Goal: Information Seeking & Learning: Learn about a topic

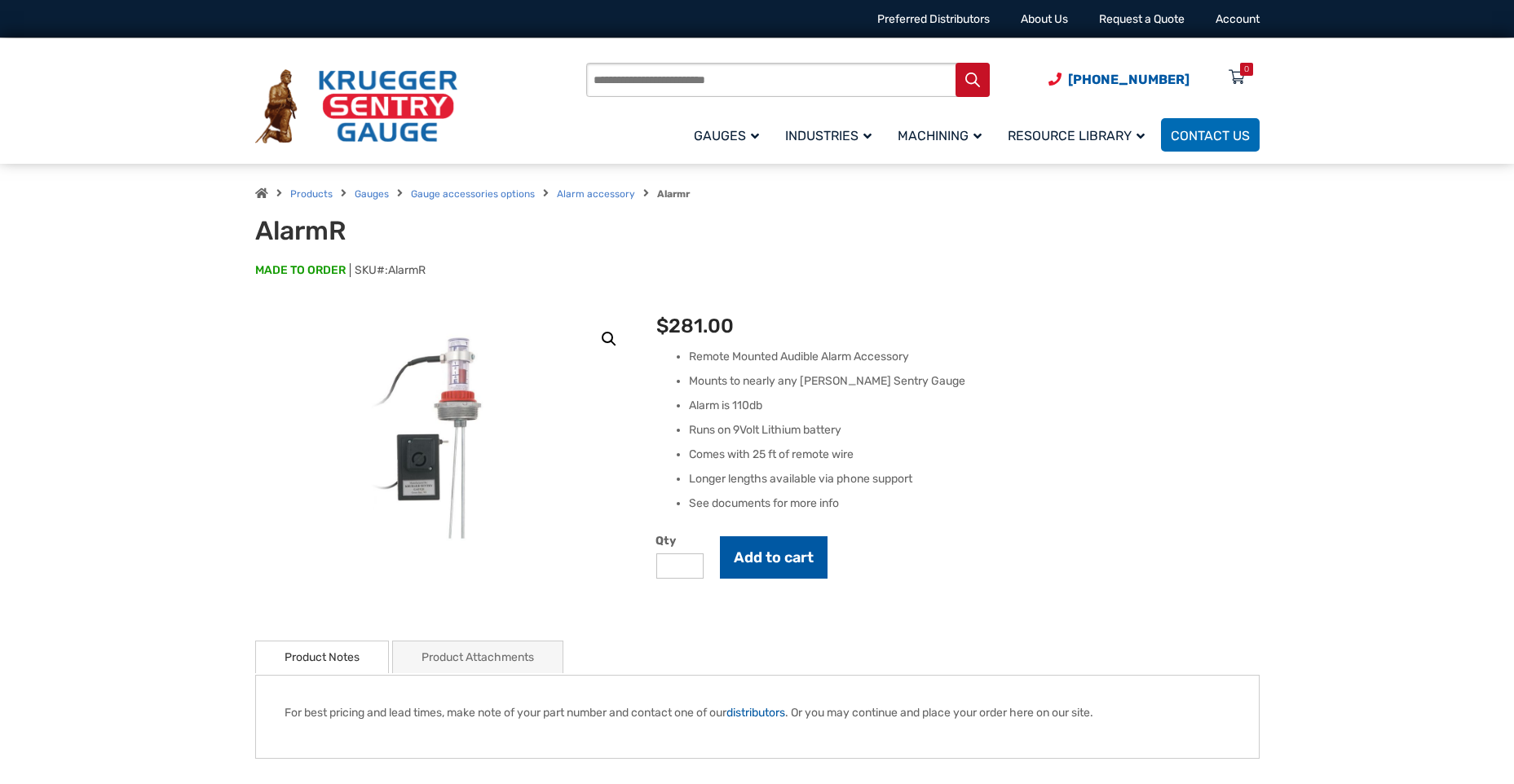
click at [797, 564] on button "Add to cart" at bounding box center [774, 557] width 108 height 42
click at [1244, 70] on div "1" at bounding box center [1246, 68] width 13 height 13
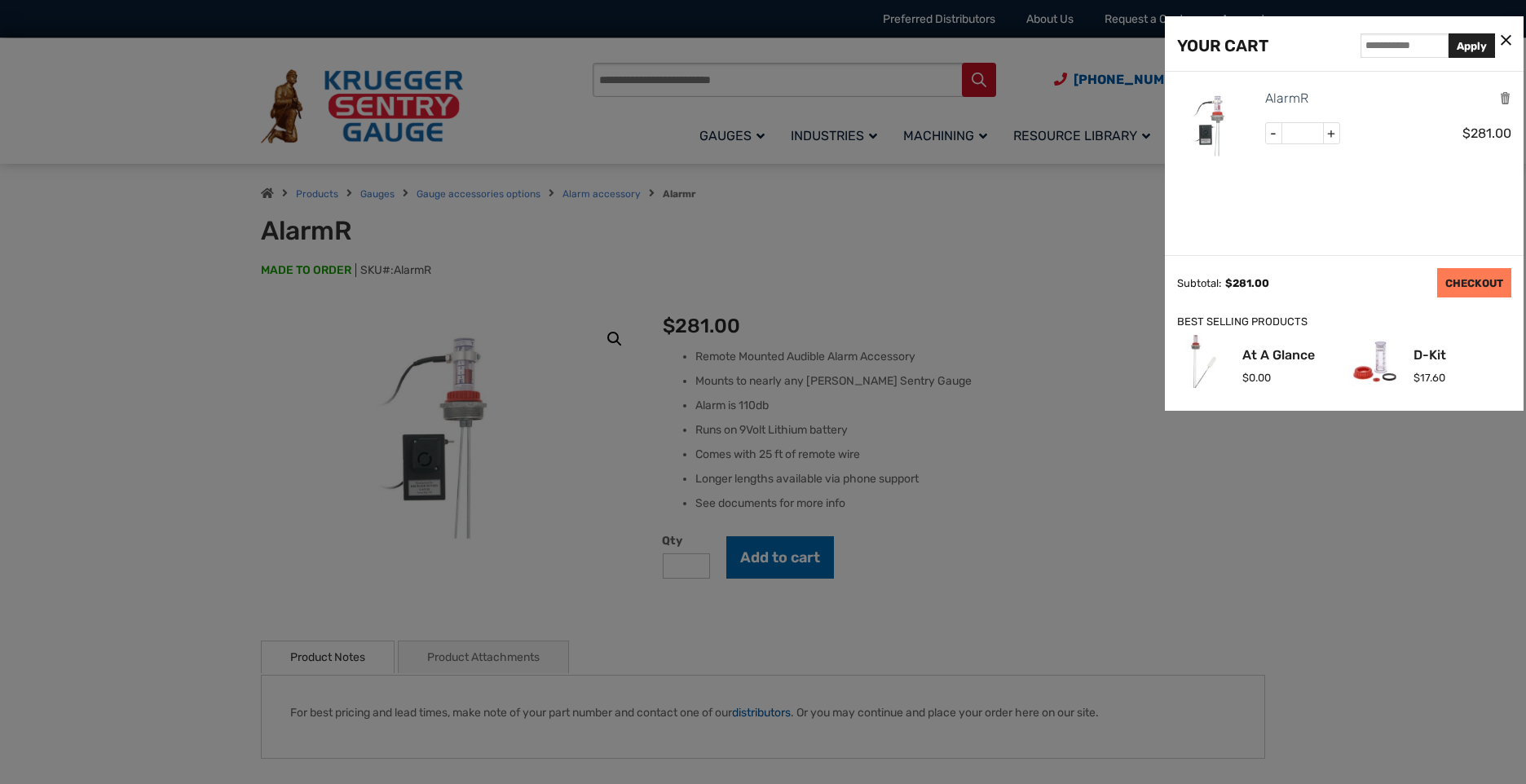
click at [1470, 271] on link "CHECKOUT" at bounding box center [1474, 282] width 74 height 29
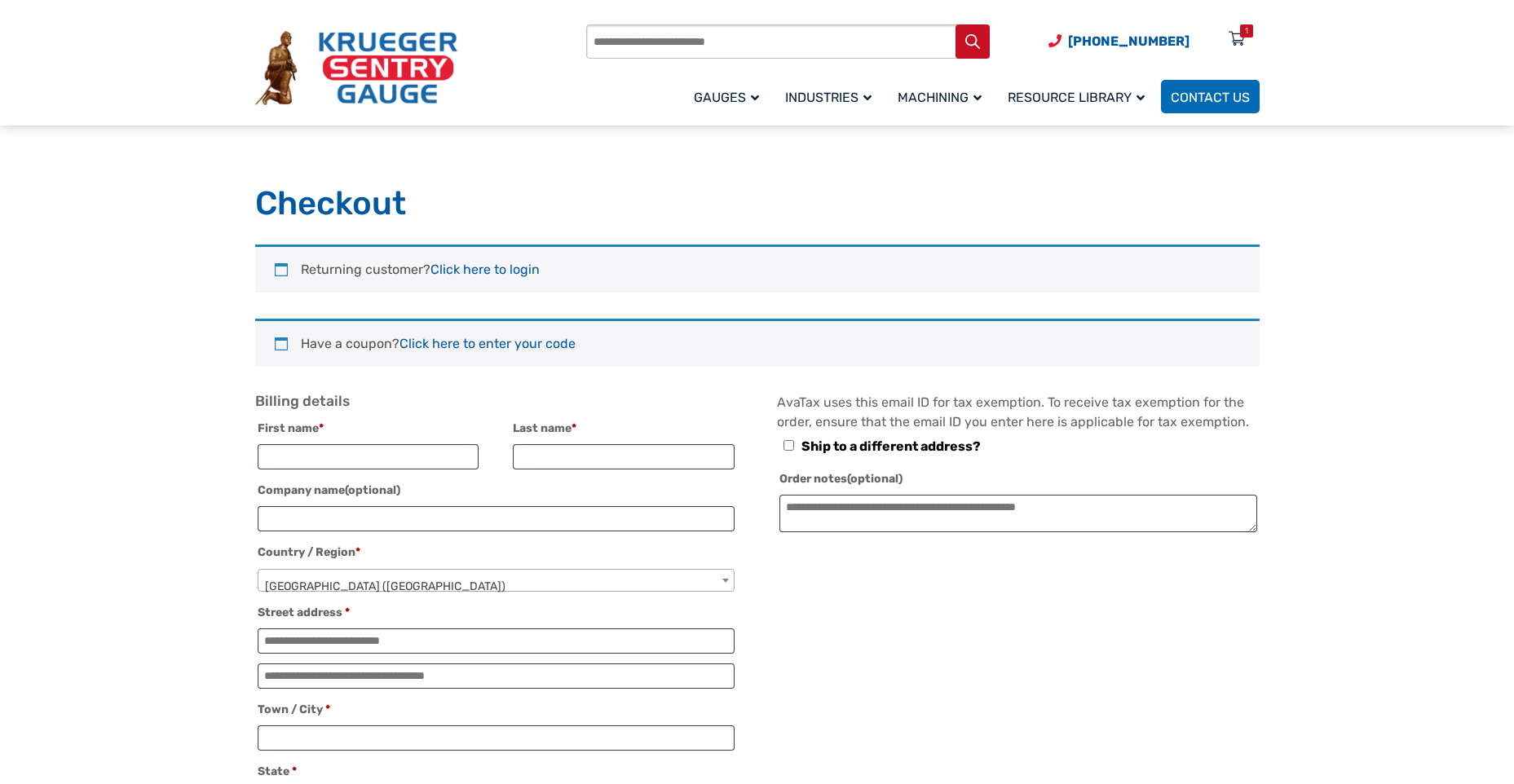
select select "**"
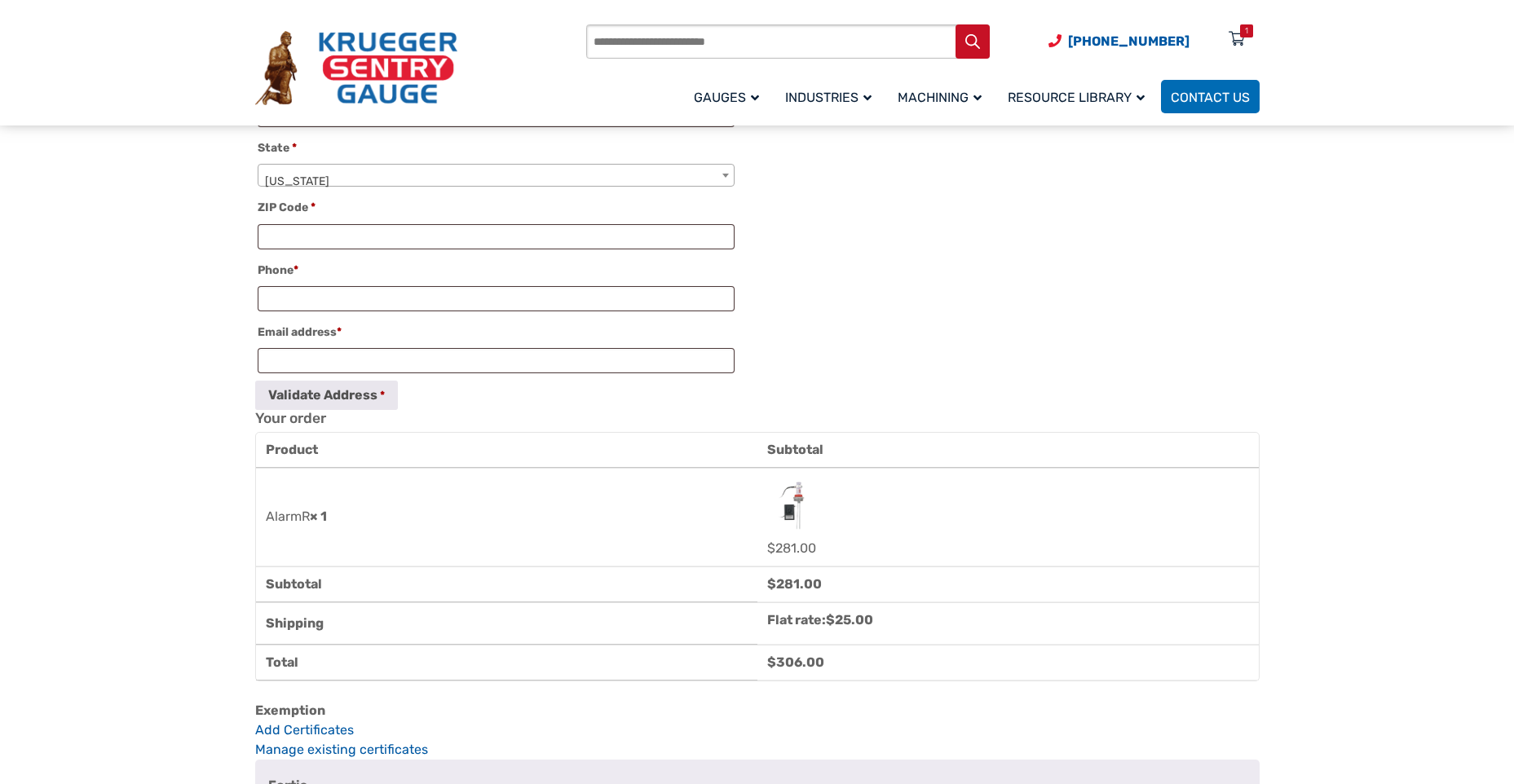
scroll to position [652, 0]
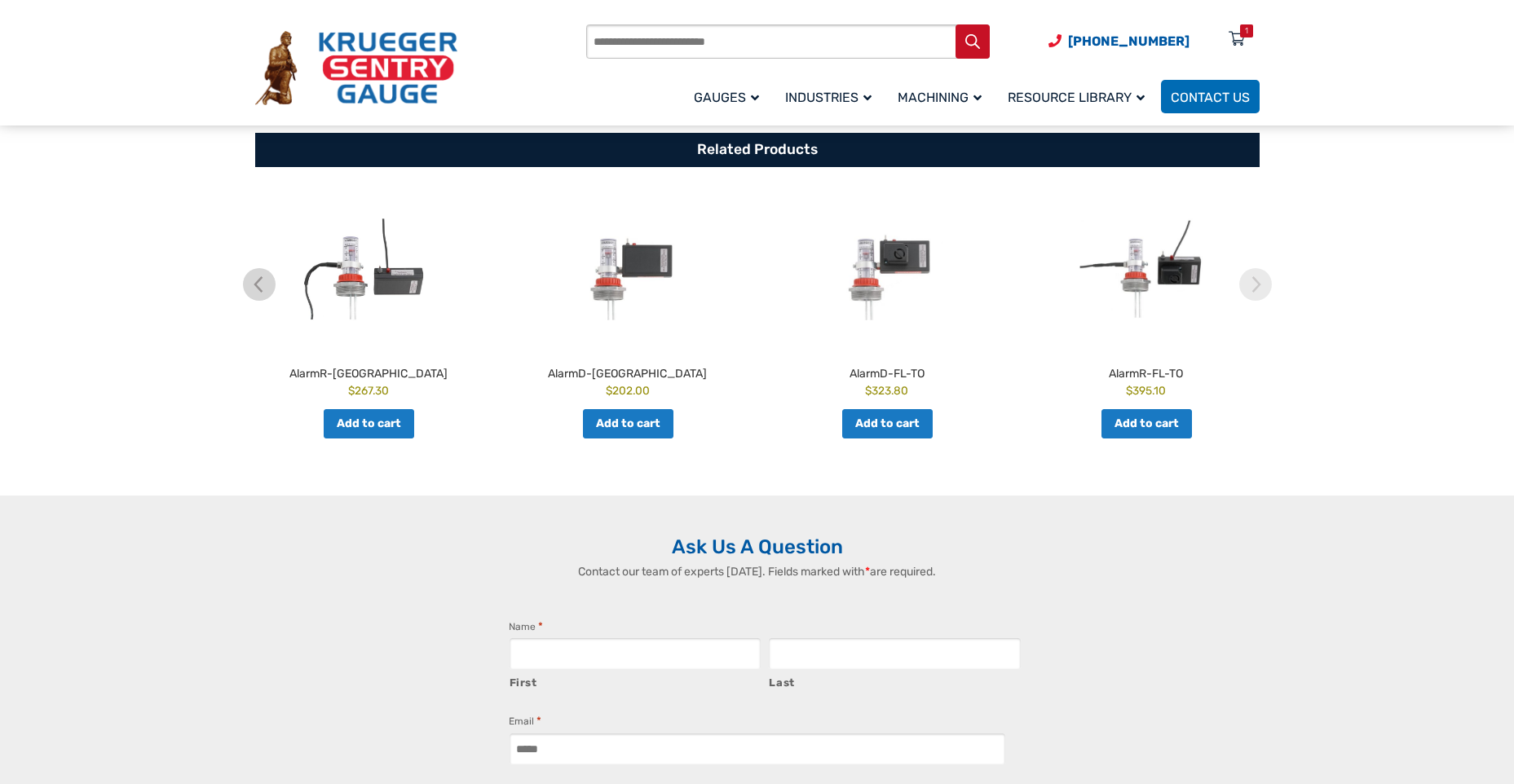
scroll to position [571, 0]
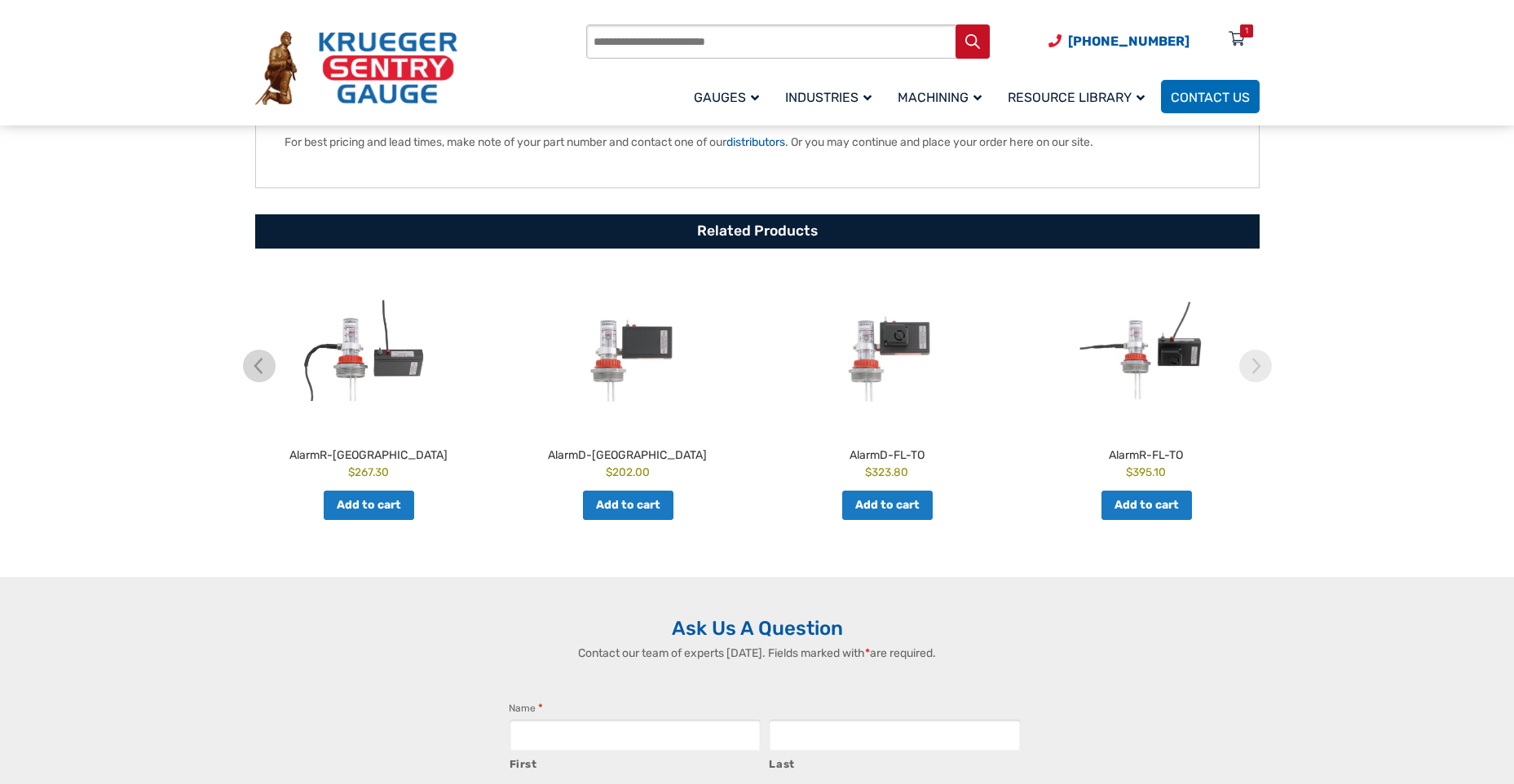
click at [640, 342] on img at bounding box center [628, 350] width 251 height 155
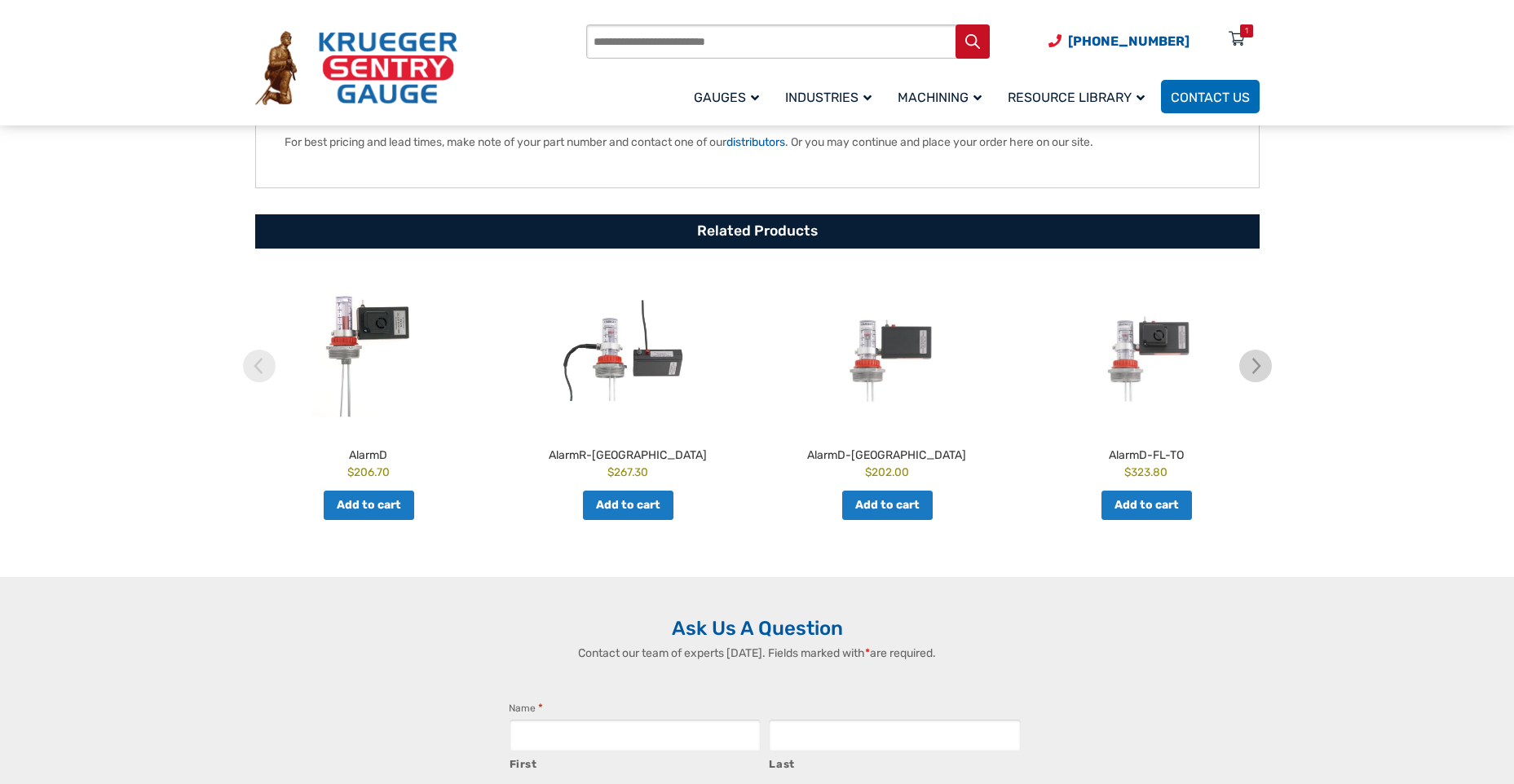
click at [604, 507] on link "Add to cart" at bounding box center [628, 505] width 90 height 29
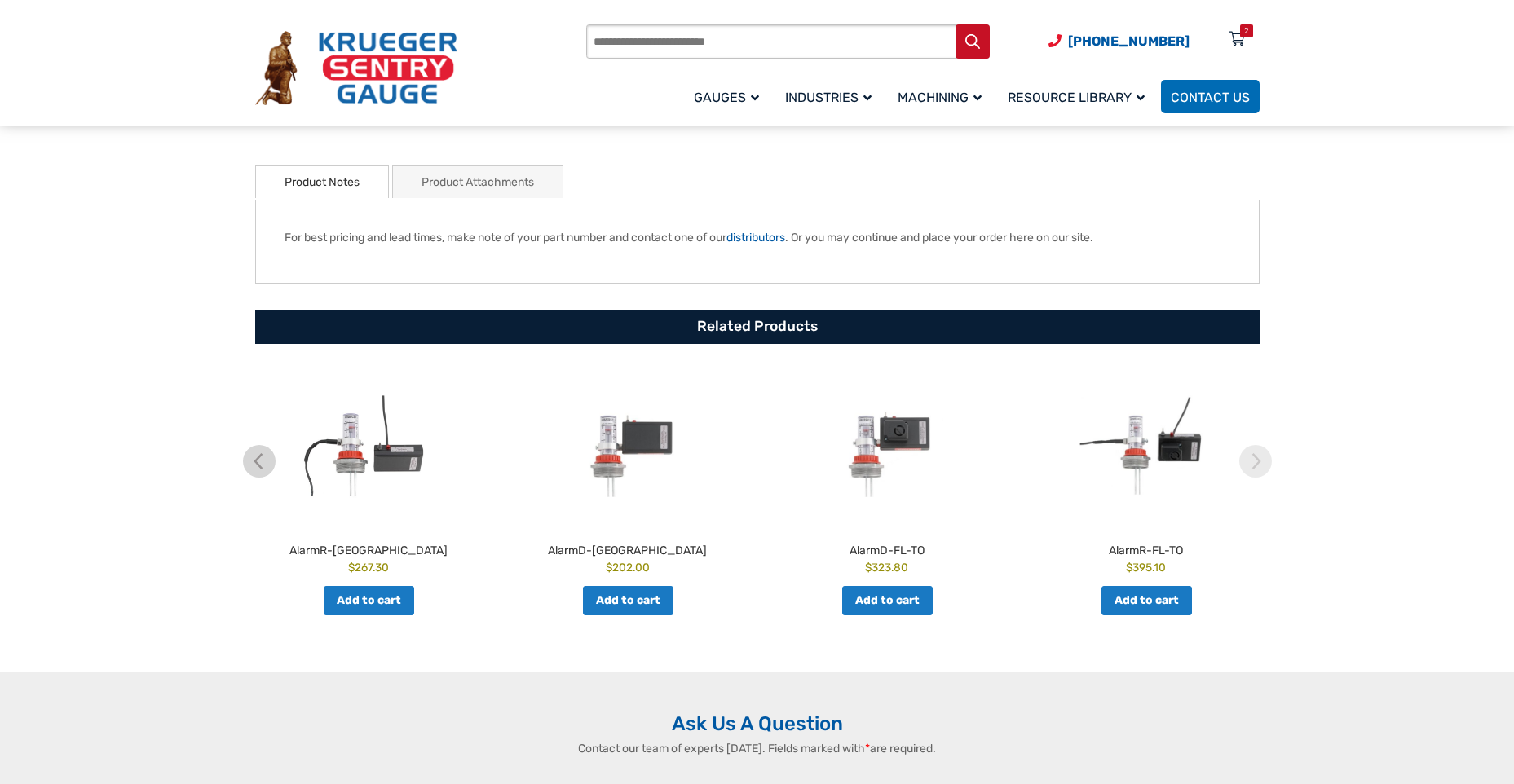
scroll to position [407, 0]
